Goal: Transaction & Acquisition: Book appointment/travel/reservation

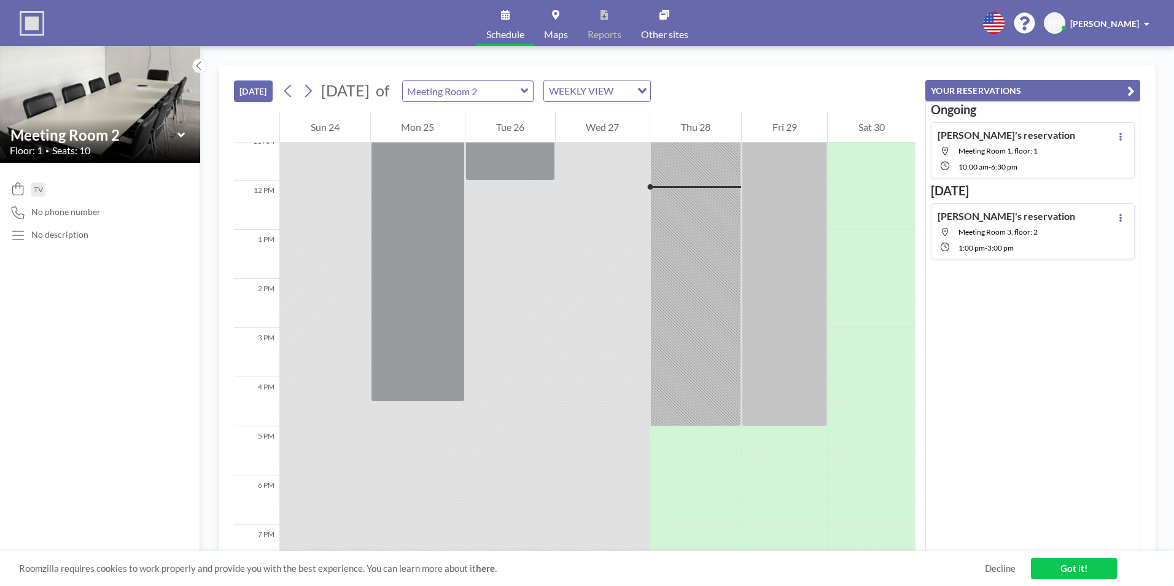
scroll to position [565, 0]
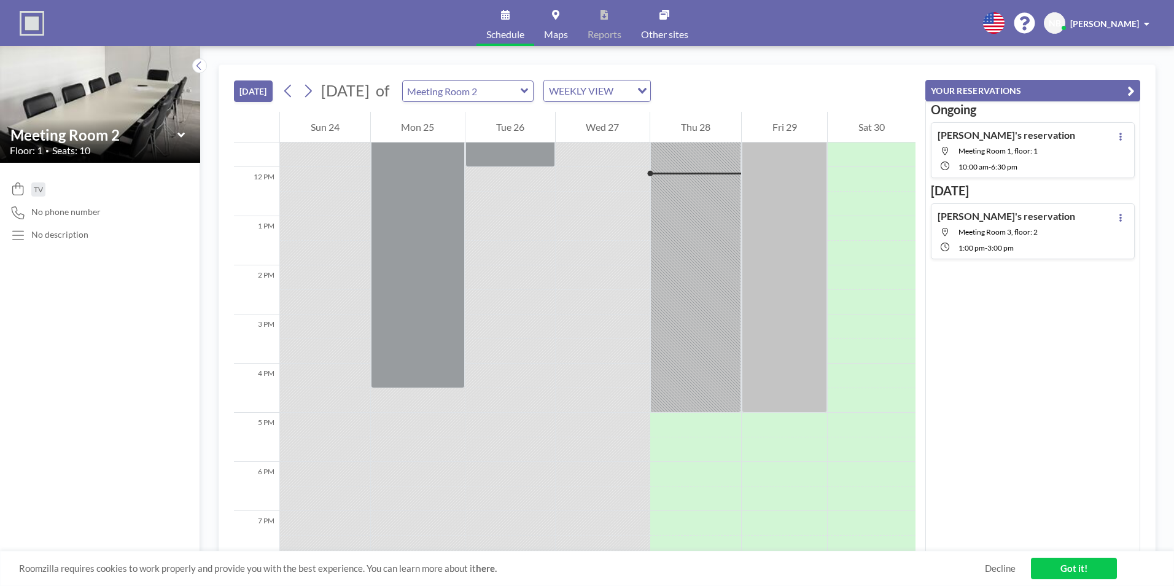
click at [528, 94] on icon at bounding box center [525, 91] width 8 height 12
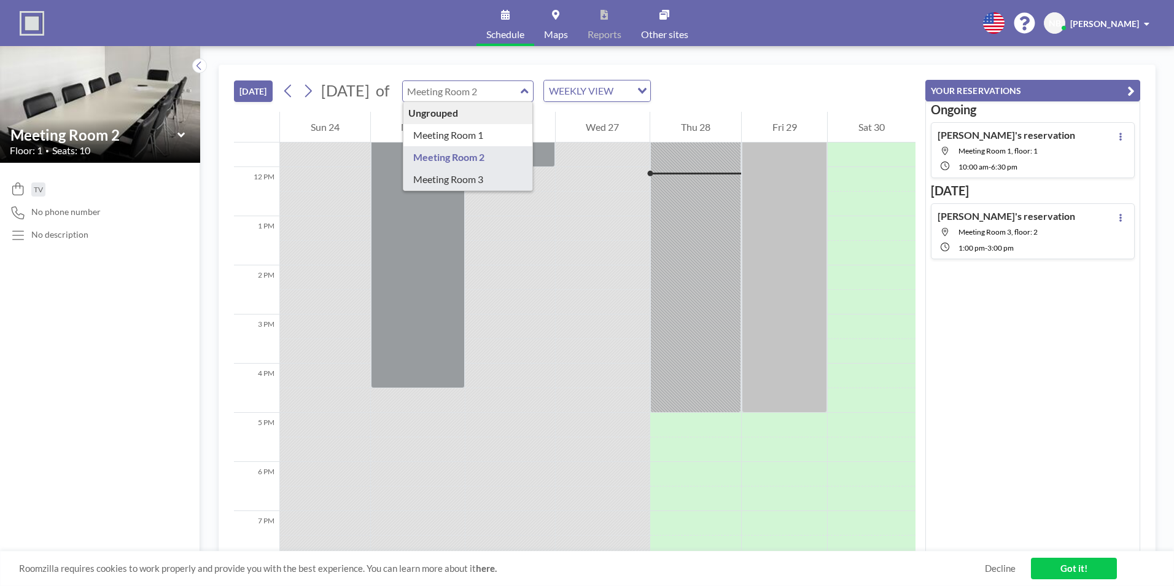
type input "Meeting Room 3"
click at [503, 175] on div "12 AM 1 AM 2 AM 3 AM 4 AM 5 AM 6 AM 7 AM 8 AM 9 AM 10 AM 11 AM 12 PM 1 PM 2 PM …" at bounding box center [574, 332] width 681 height 440
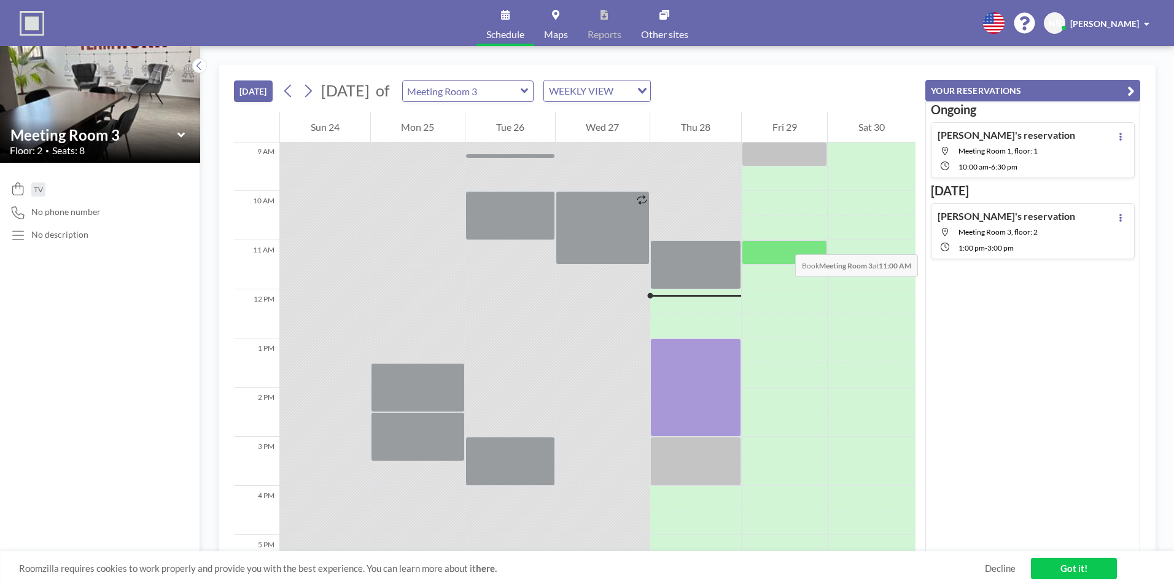
scroll to position [442, 0]
click at [773, 250] on div at bounding box center [784, 253] width 86 height 25
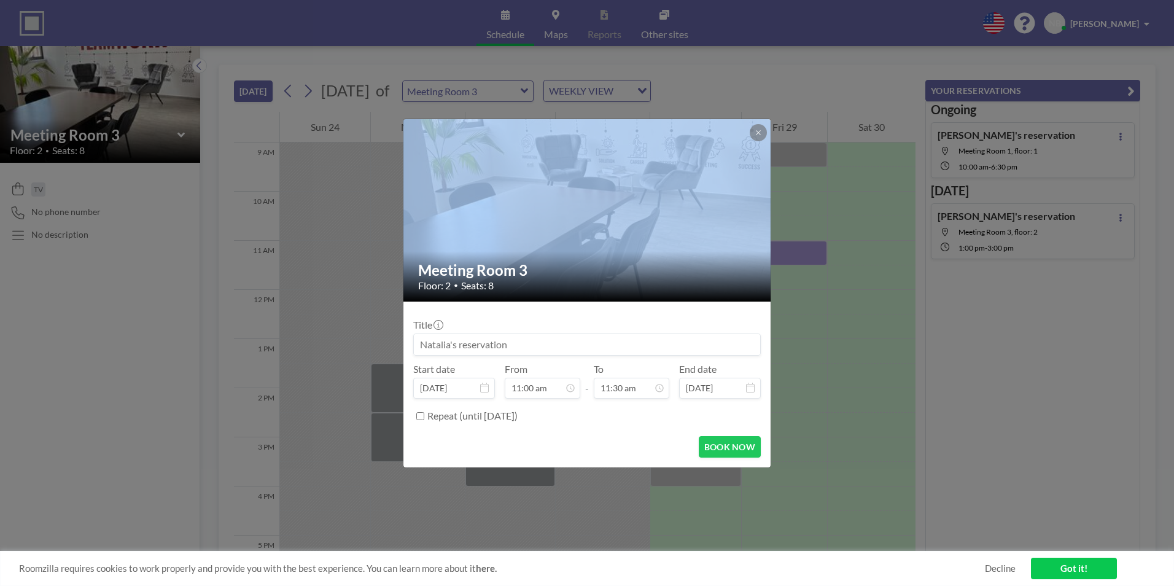
click at [773, 250] on div "Meeting Room 3 Floor: 2 • Seats: 8 Title Start date [DATE] From 11:00 am - To 1…" at bounding box center [587, 293] width 1174 height 586
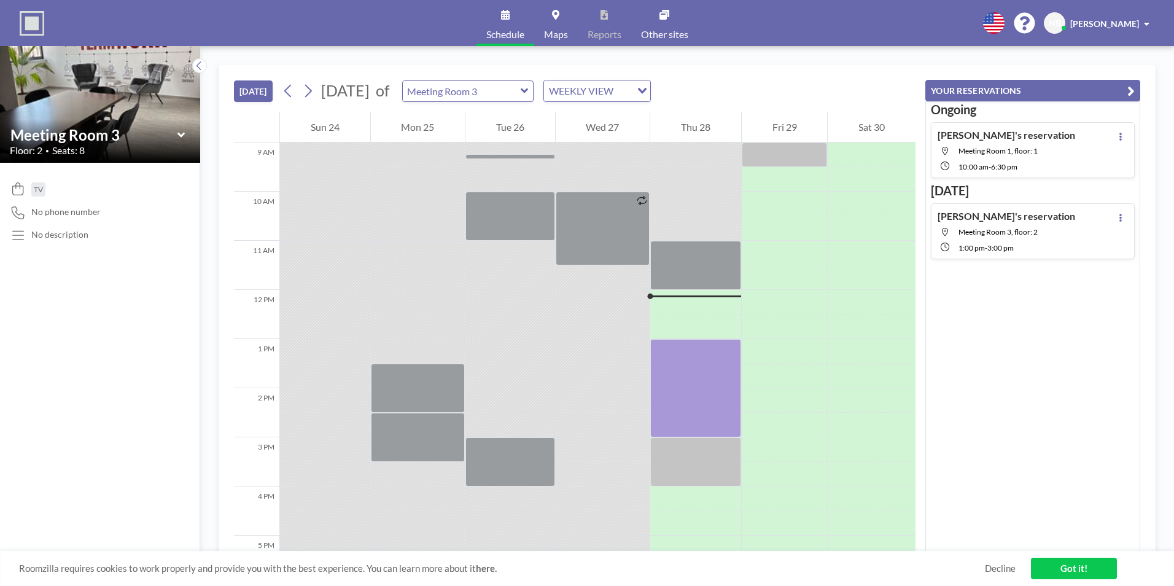
click at [772, 249] on div at bounding box center [784, 289] width 86 height 1178
click at [772, 249] on div at bounding box center [784, 253] width 86 height 25
click at [772, 249] on div at bounding box center [784, 289] width 86 height 1178
click at [772, 249] on div at bounding box center [784, 253] width 86 height 25
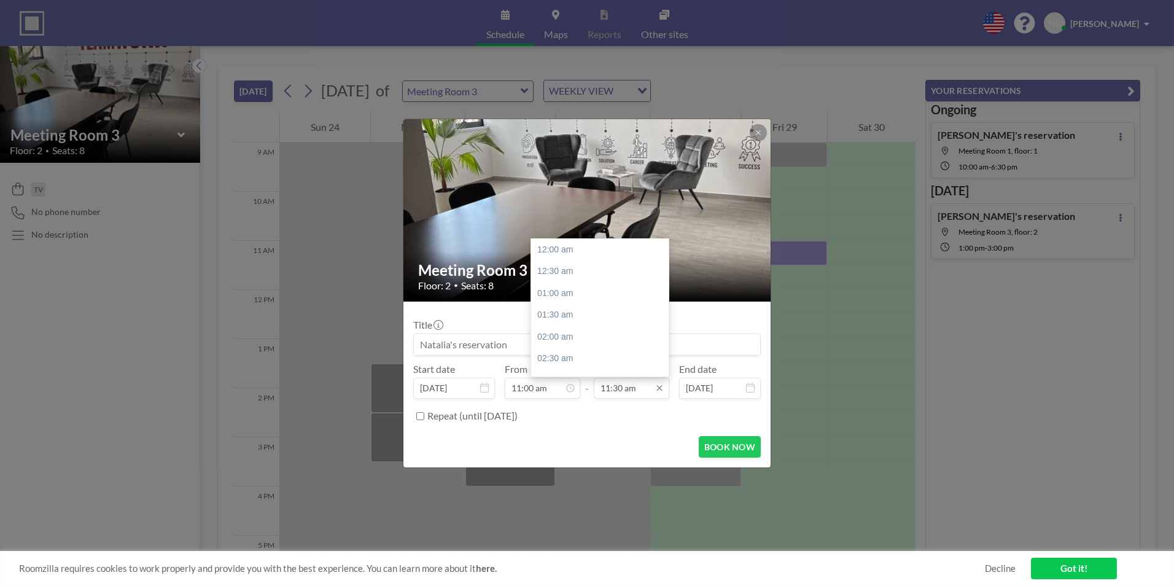
scroll to position [503, 0]
click at [610, 389] on input "11:30 am" at bounding box center [631, 387] width 75 height 21
click at [558, 272] on div "12:00 pm" at bounding box center [603, 271] width 144 height 22
type input "12:00 pm"
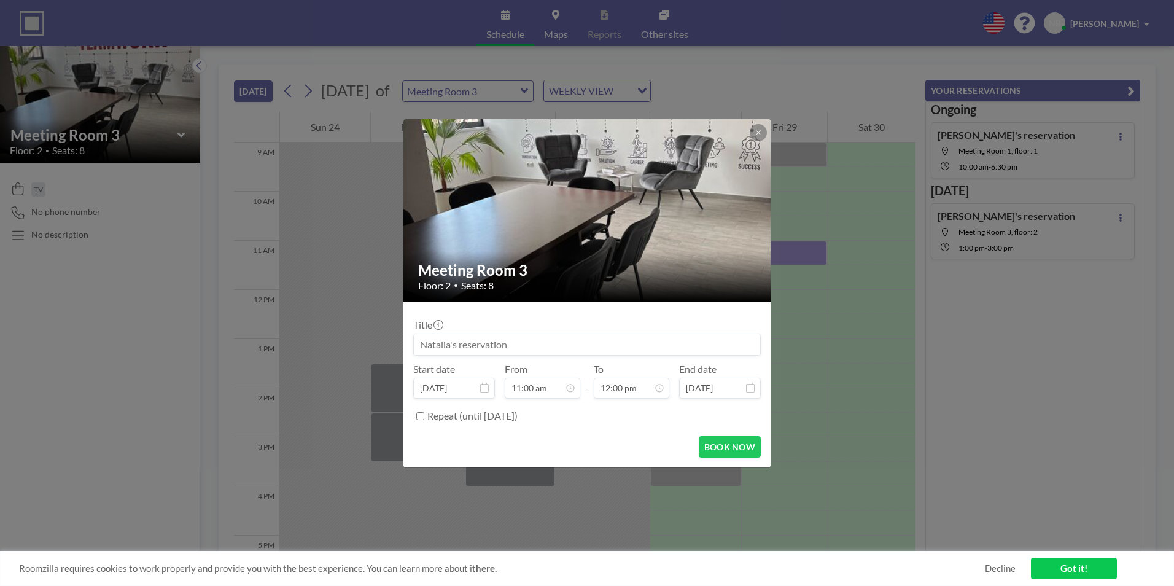
scroll to position [481, 0]
click at [722, 446] on button "BOOK NOW" at bounding box center [730, 446] width 62 height 21
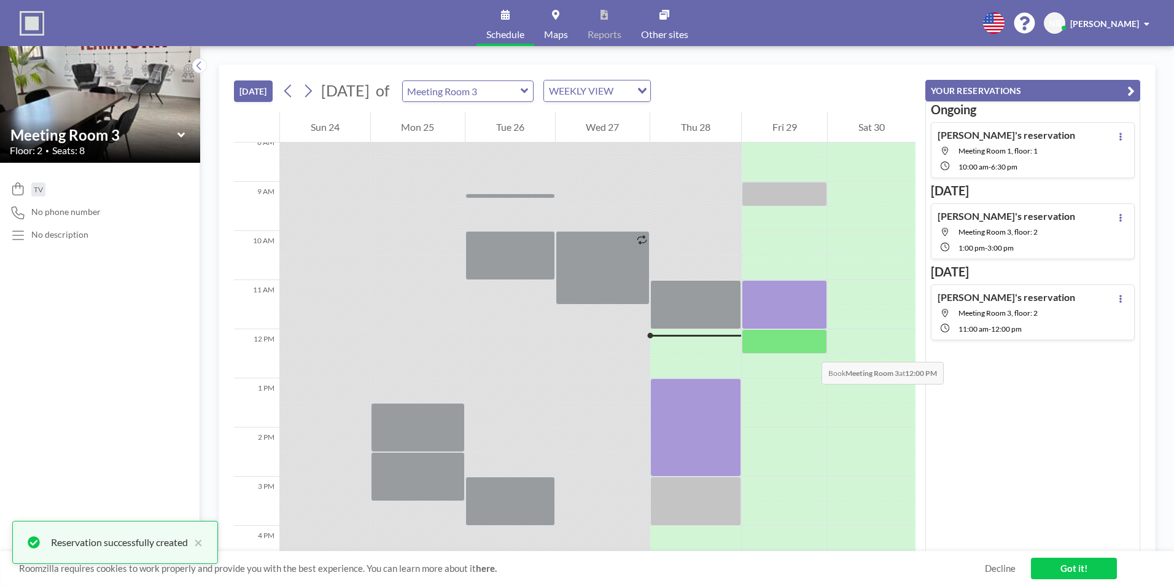
scroll to position [381, 0]
